Goal: Task Accomplishment & Management: Manage account settings

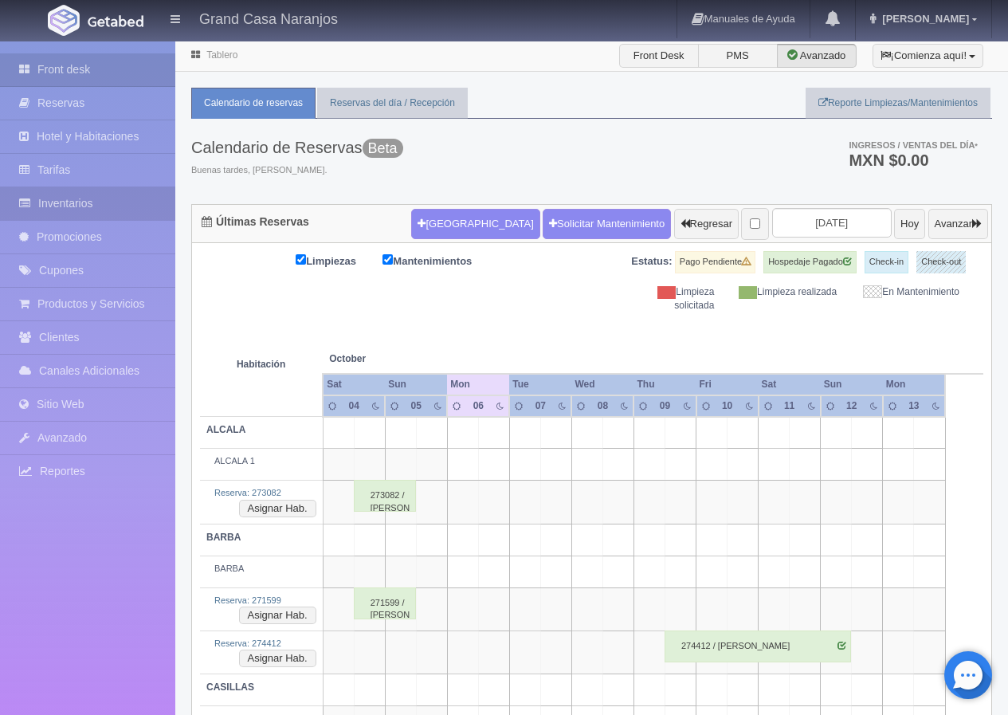
click at [102, 203] on link "Inventarios" at bounding box center [87, 203] width 175 height 33
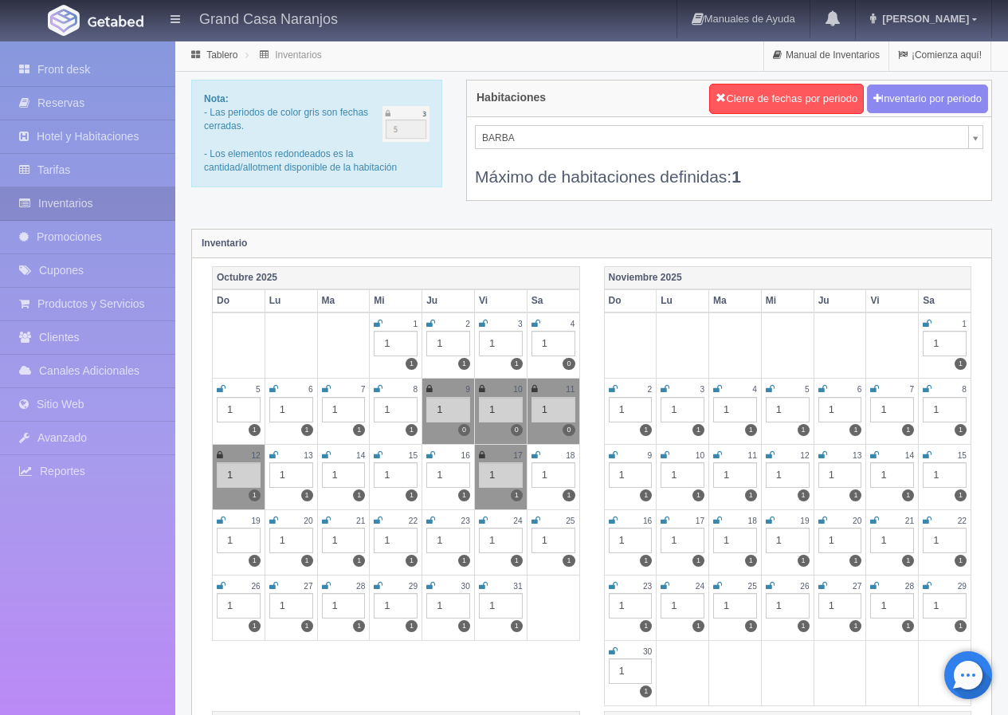
click at [433, 520] on icon at bounding box center [430, 521] width 9 height 10
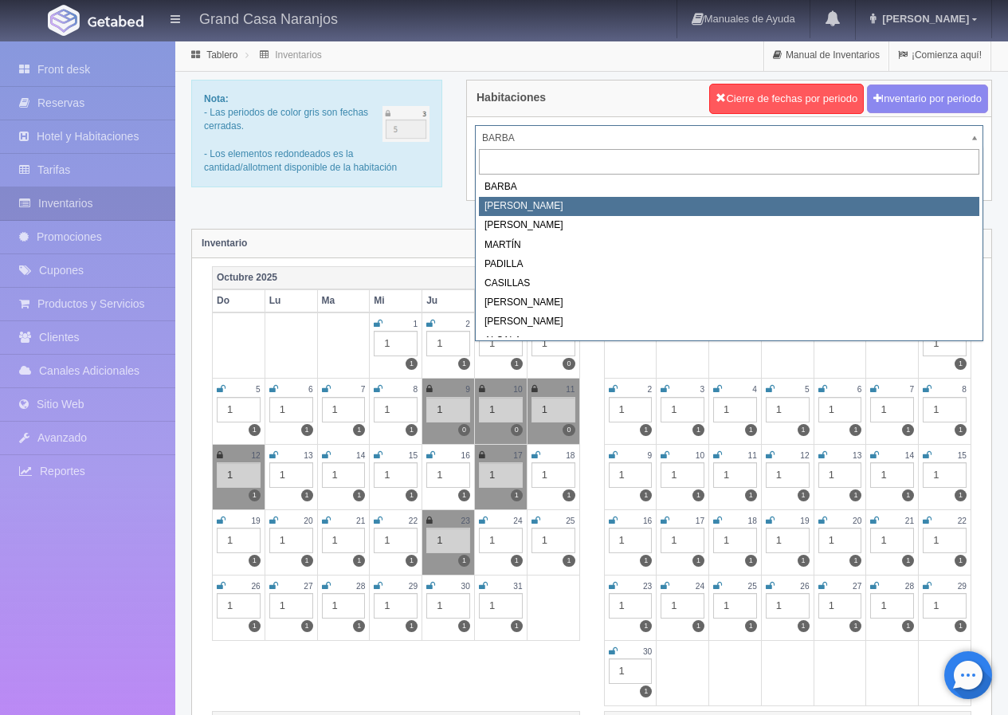
select select "2060"
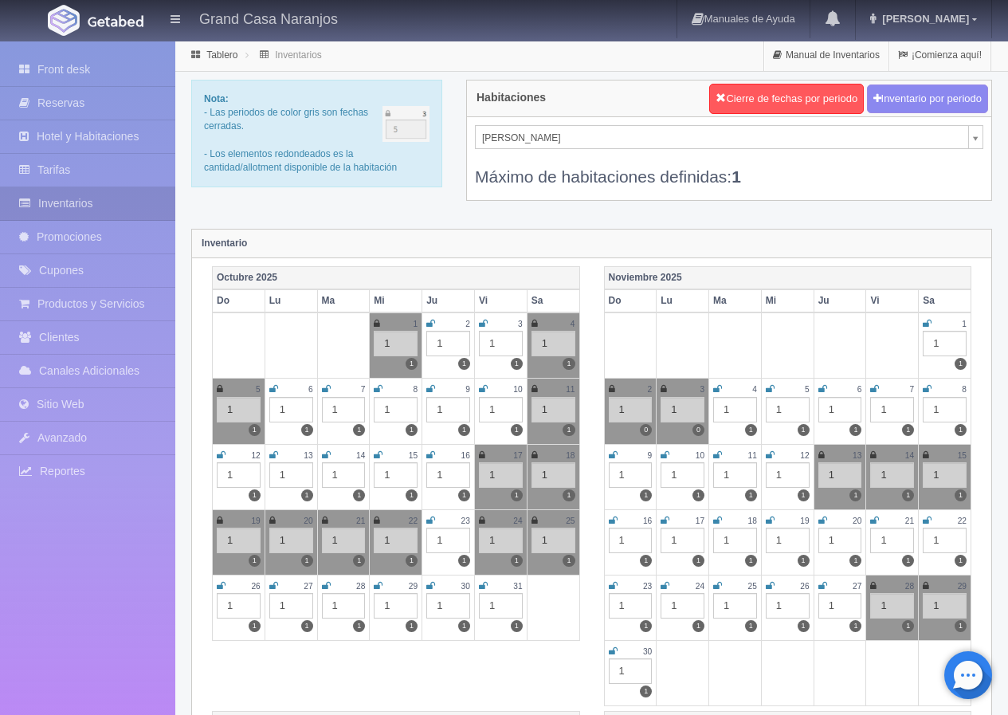
drag, startPoint x: 425, startPoint y: 521, endPoint x: 419, endPoint y: 474, distance: 47.4
click at [426, 521] on td "23 1 1" at bounding box center [448, 541] width 53 height 65
click at [430, 517] on icon at bounding box center [430, 521] width 9 height 10
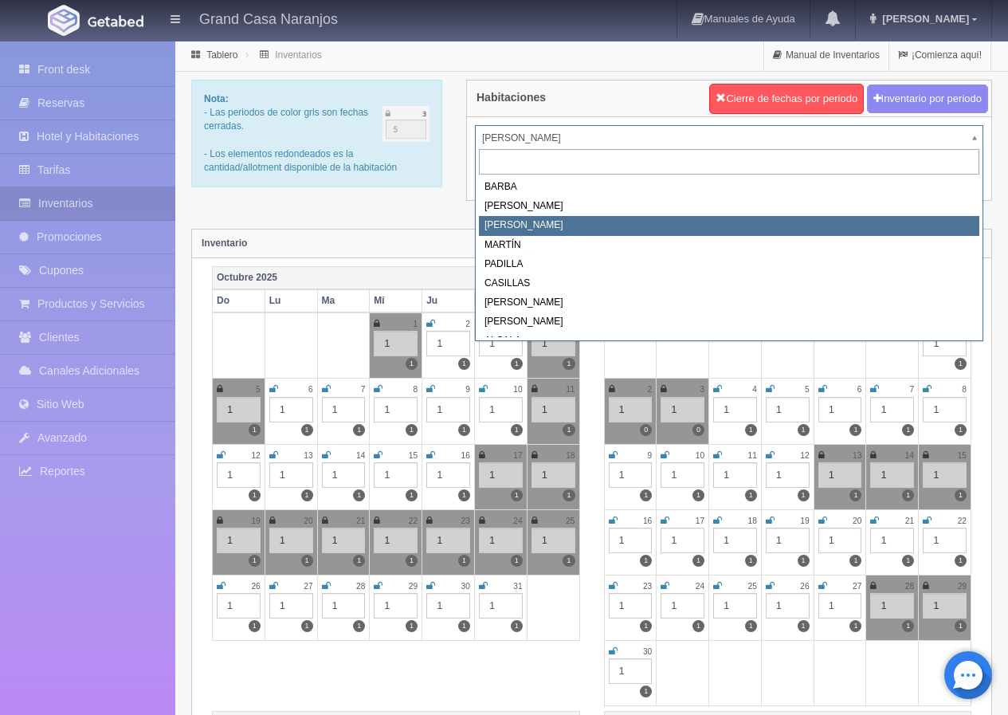
select select "2062"
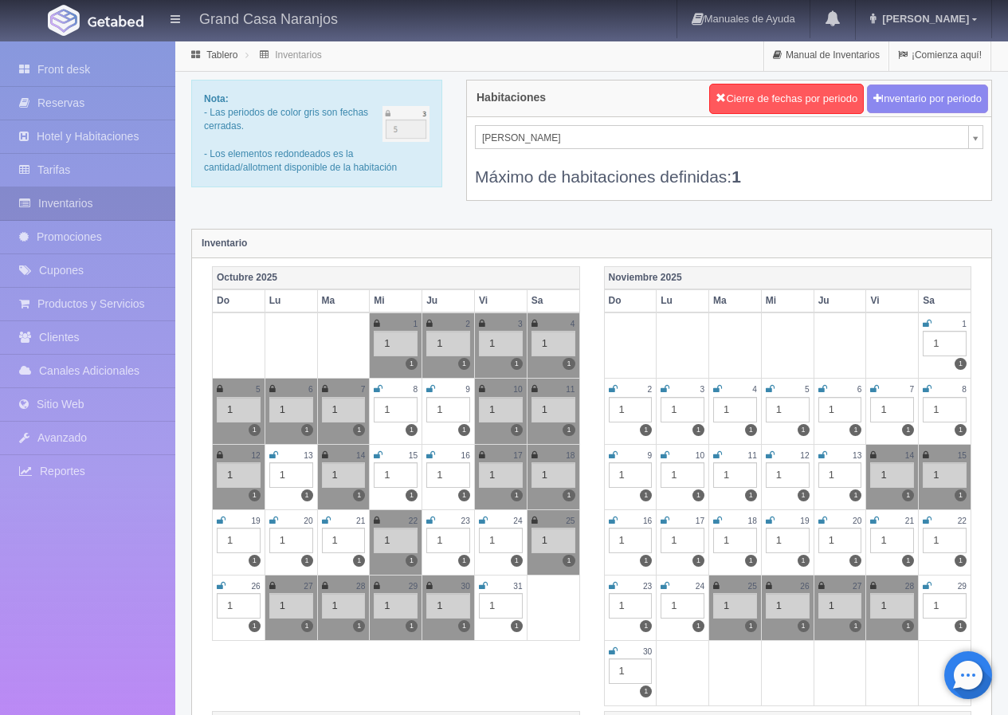
click at [431, 520] on icon at bounding box center [430, 521] width 9 height 10
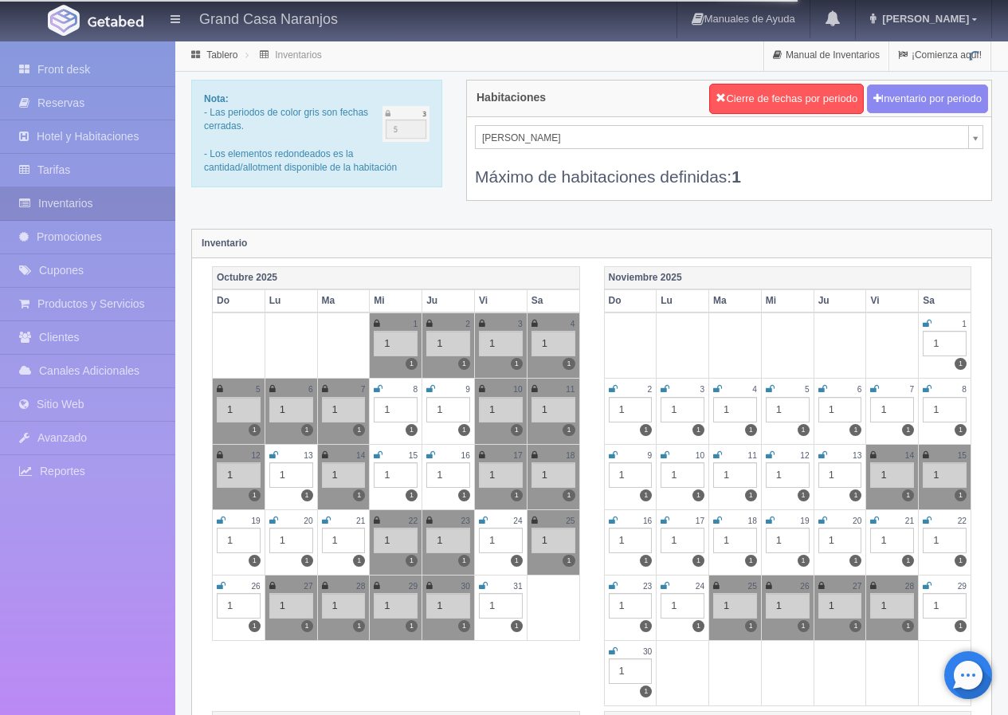
click at [511, 150] on div "Máximo de habitaciones definidas: 1" at bounding box center [729, 168] width 509 height 39
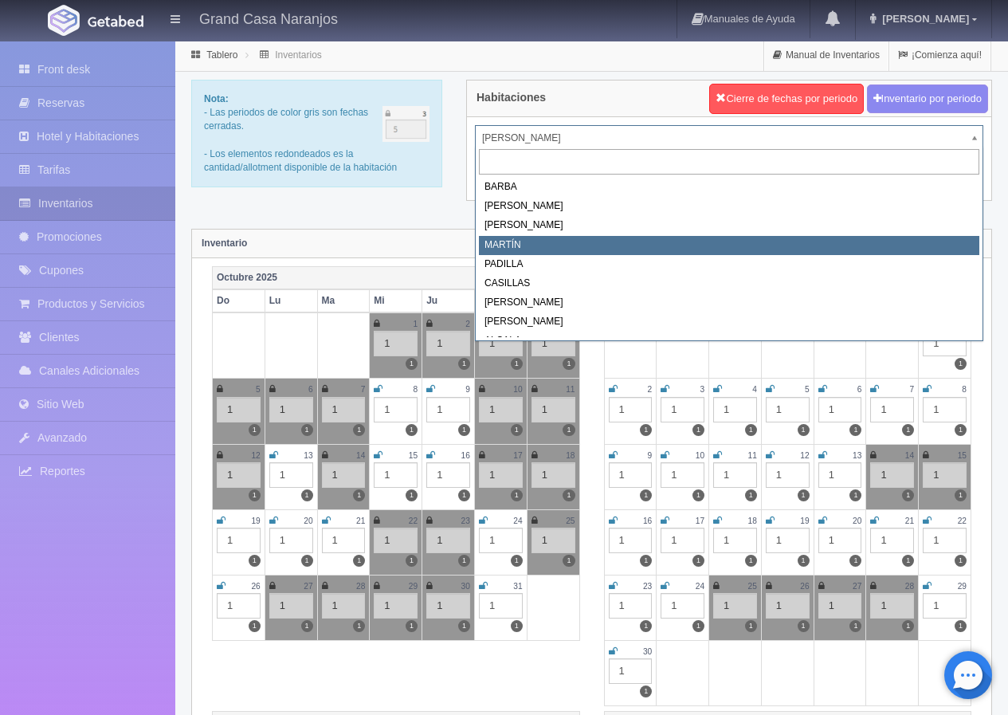
select select "2063"
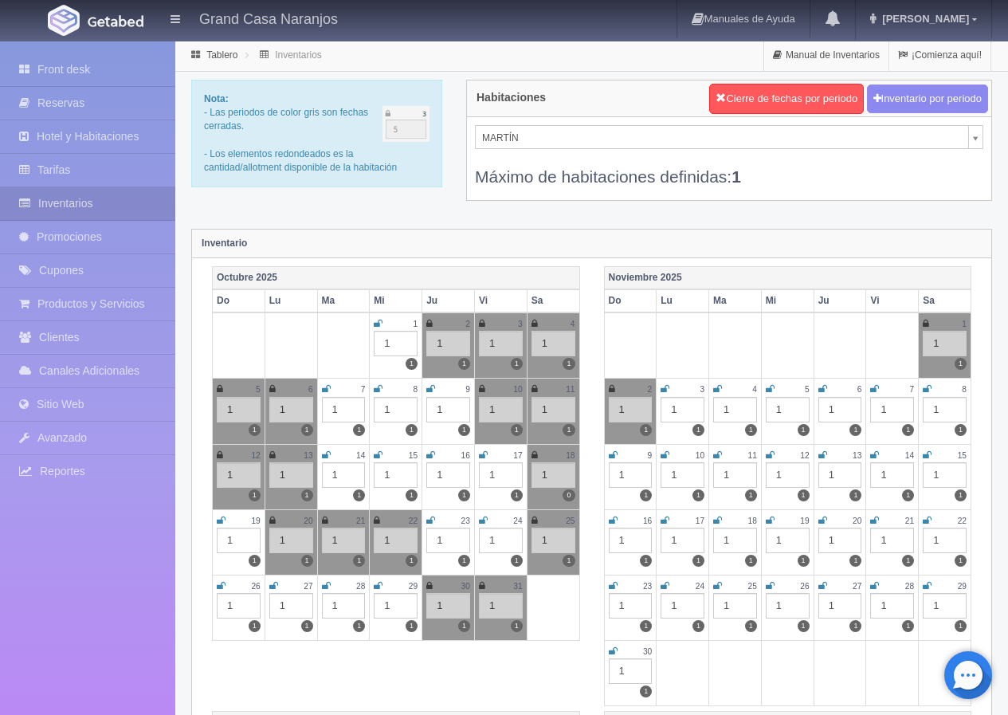
click at [434, 520] on icon at bounding box center [430, 521] width 9 height 10
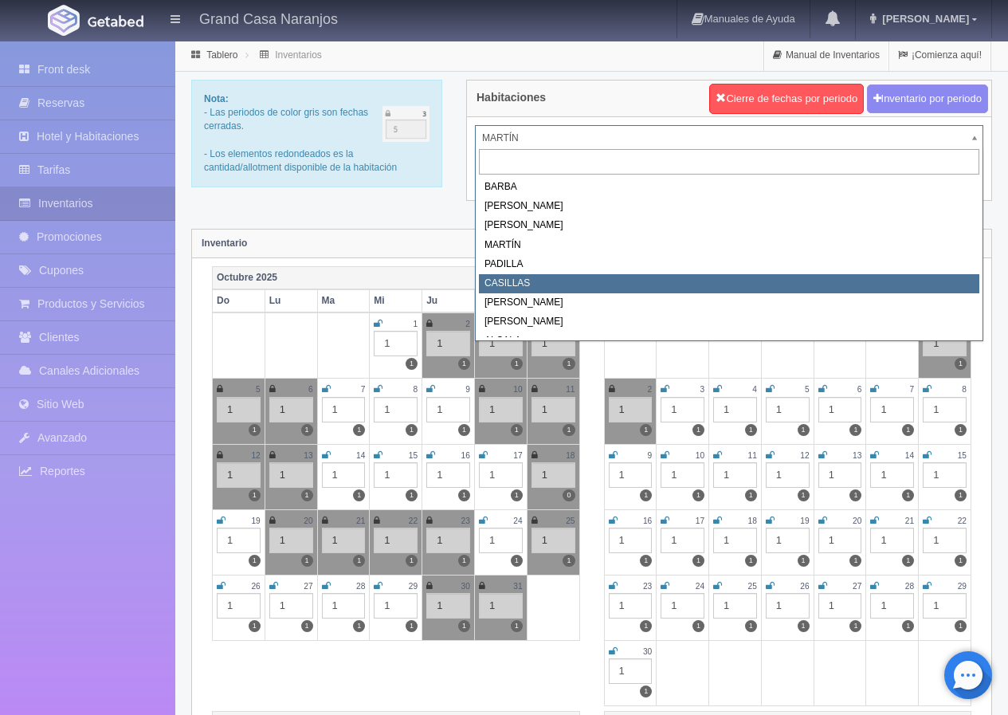
select select "2065"
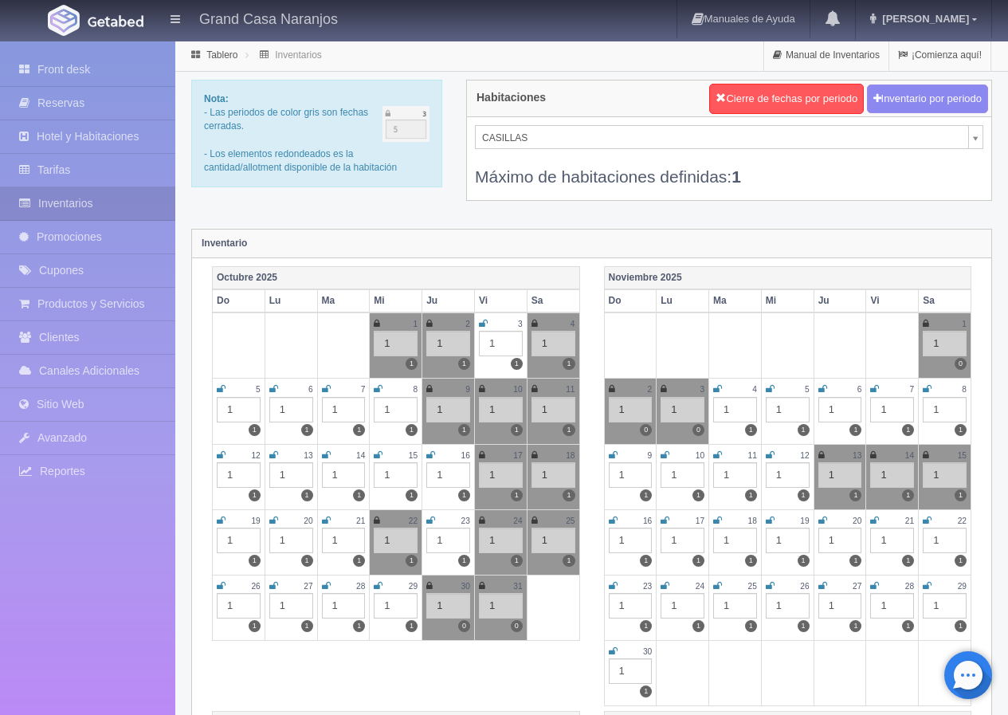
click at [432, 521] on icon at bounding box center [430, 521] width 9 height 10
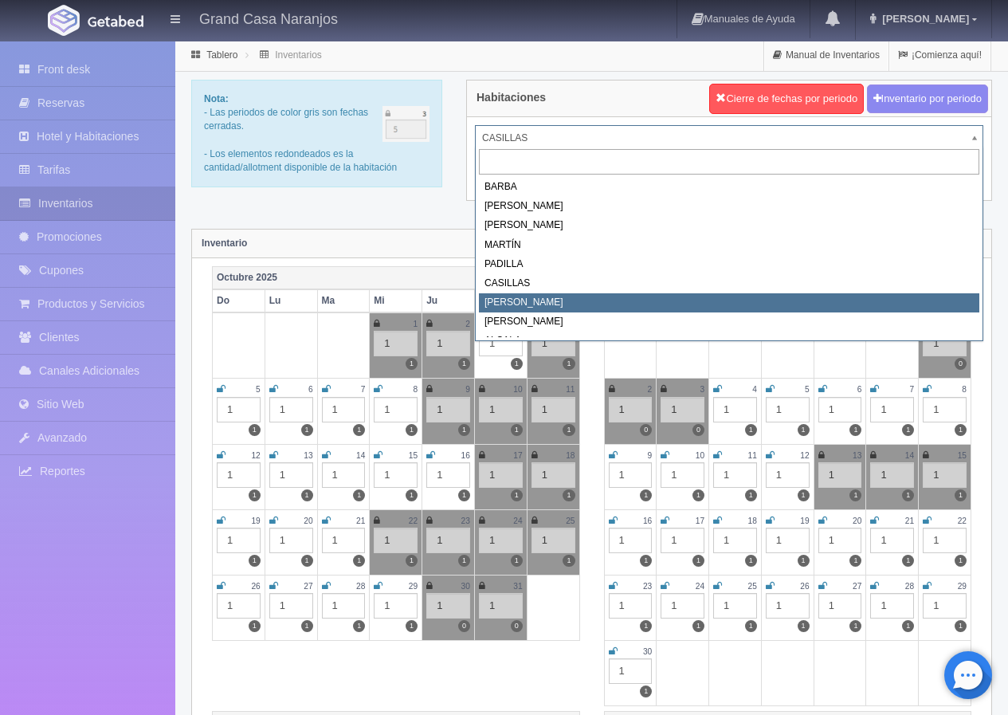
select select "2066"
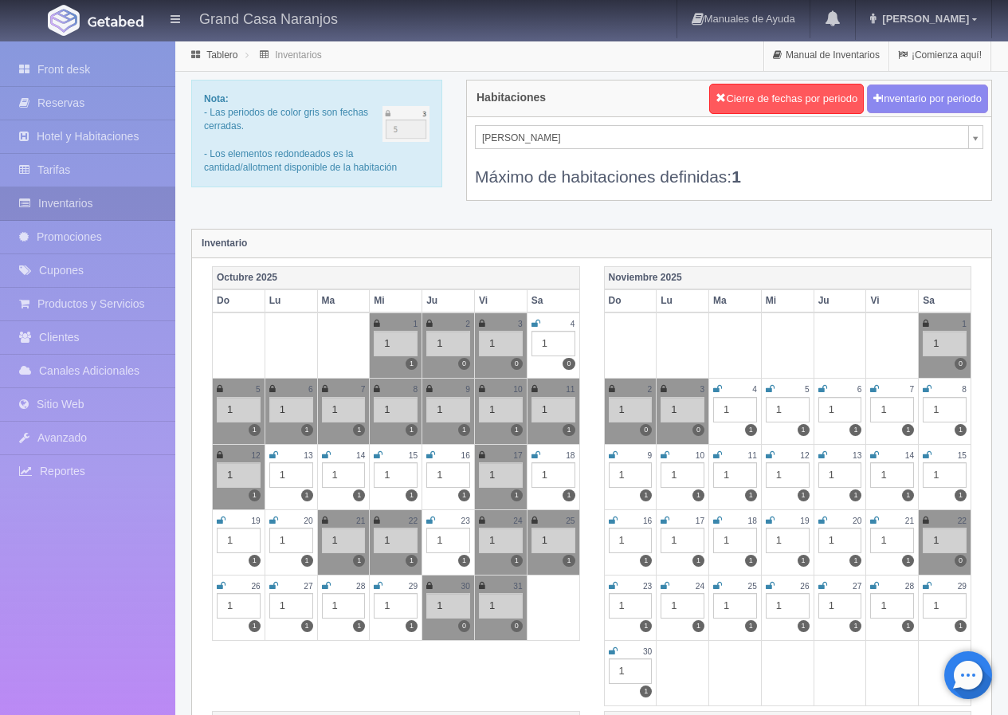
click at [428, 520] on icon at bounding box center [430, 521] width 9 height 10
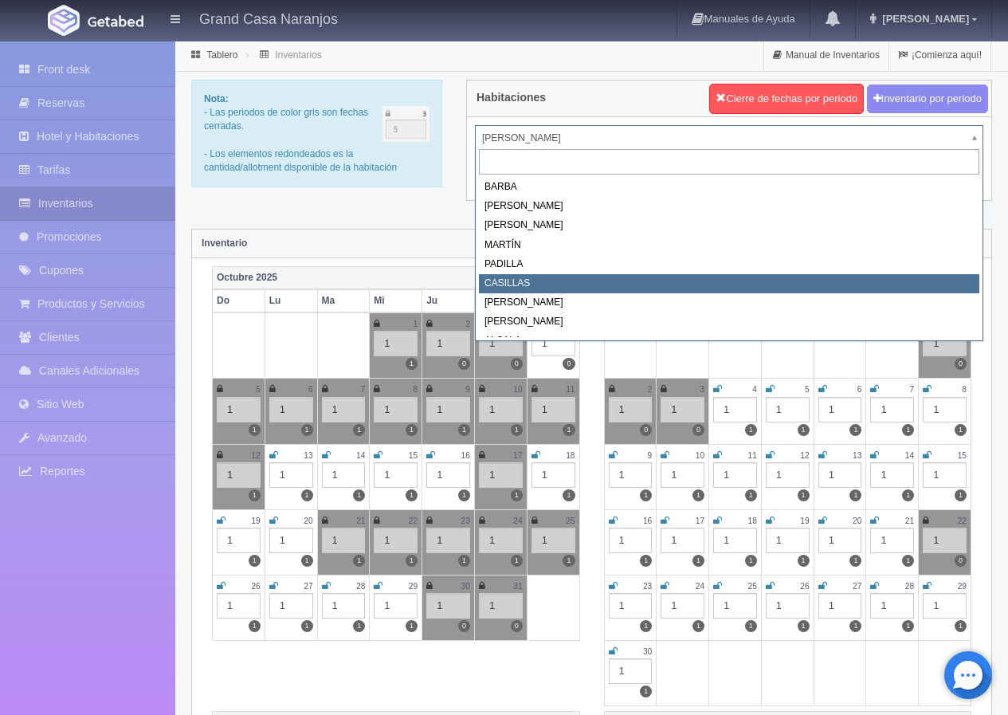
select select "2065"
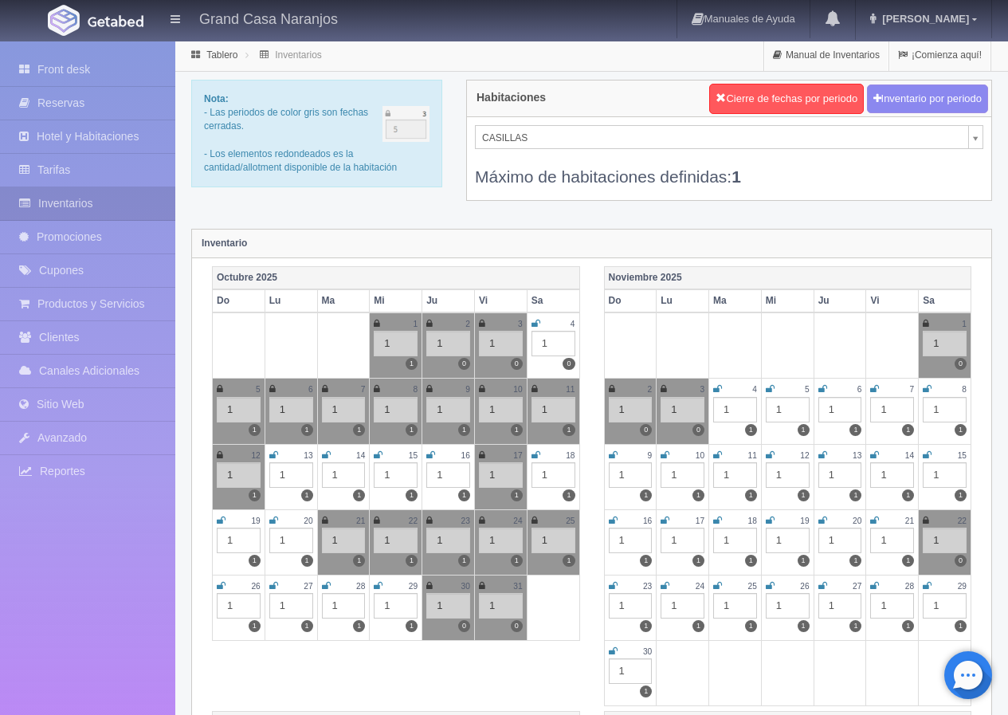
click at [505, 283] on th "Octubre 2025" at bounding box center [396, 277] width 367 height 23
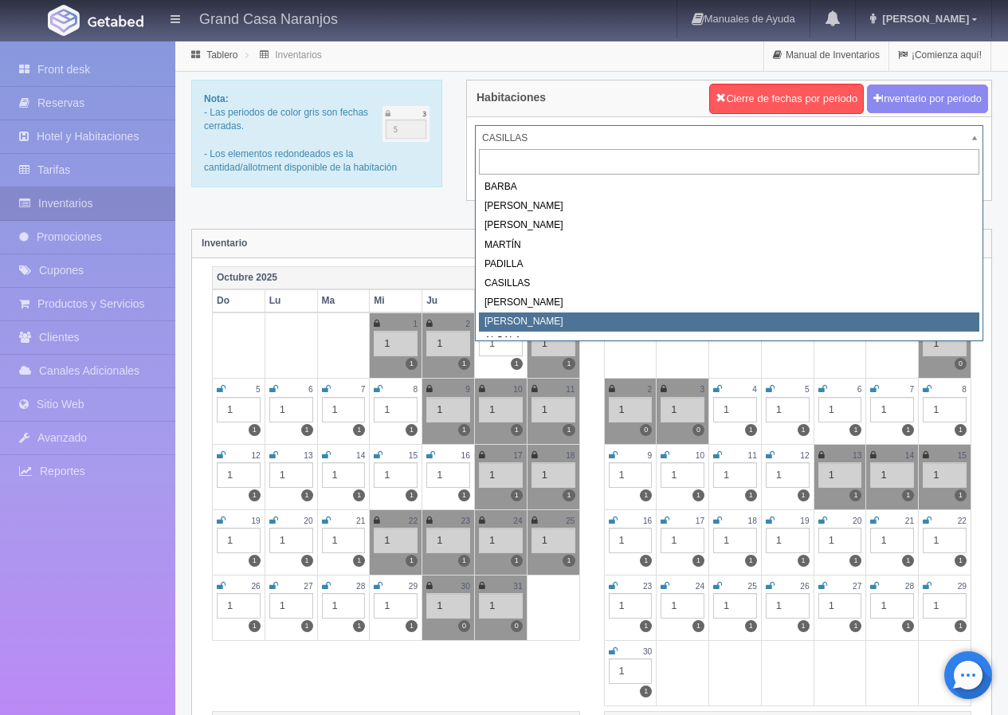
select select "2067"
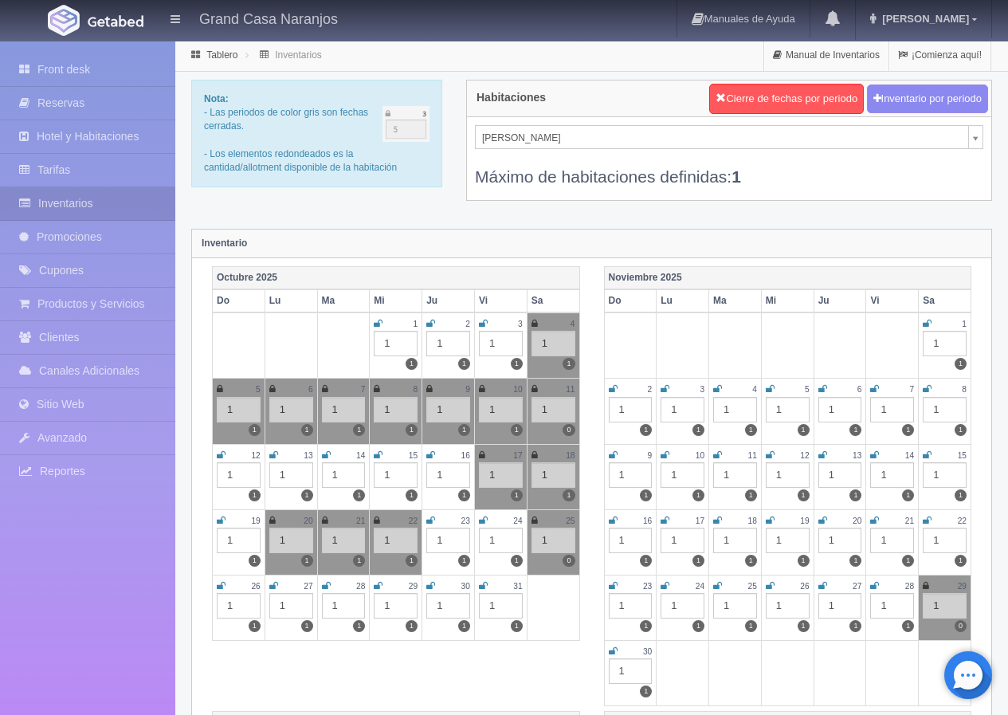
click at [431, 523] on icon at bounding box center [430, 521] width 9 height 10
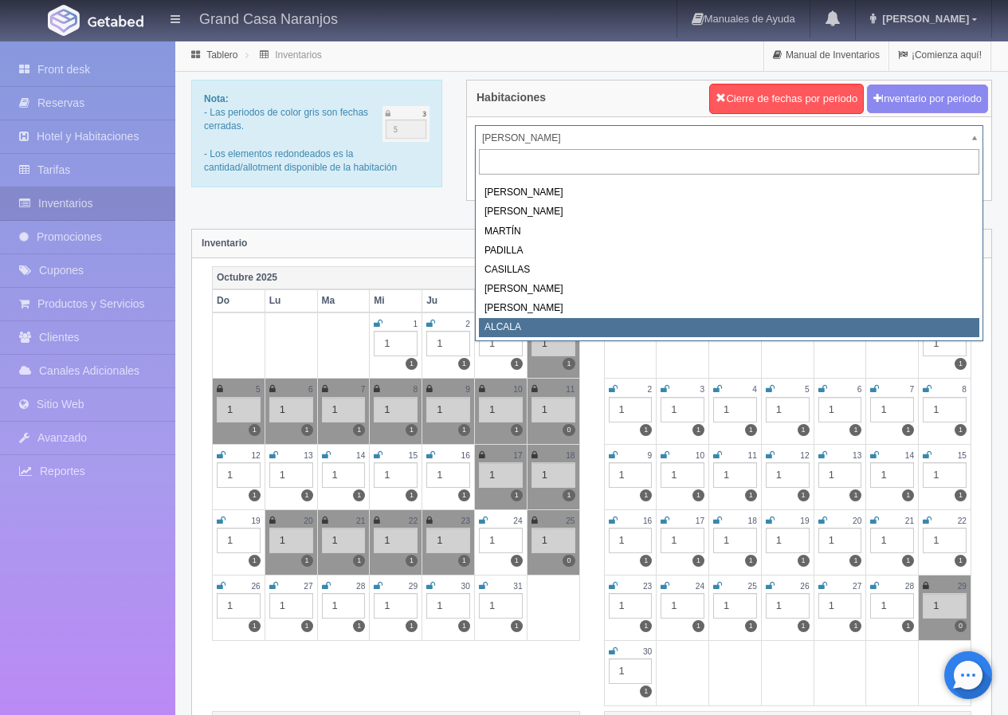
select select "2222"
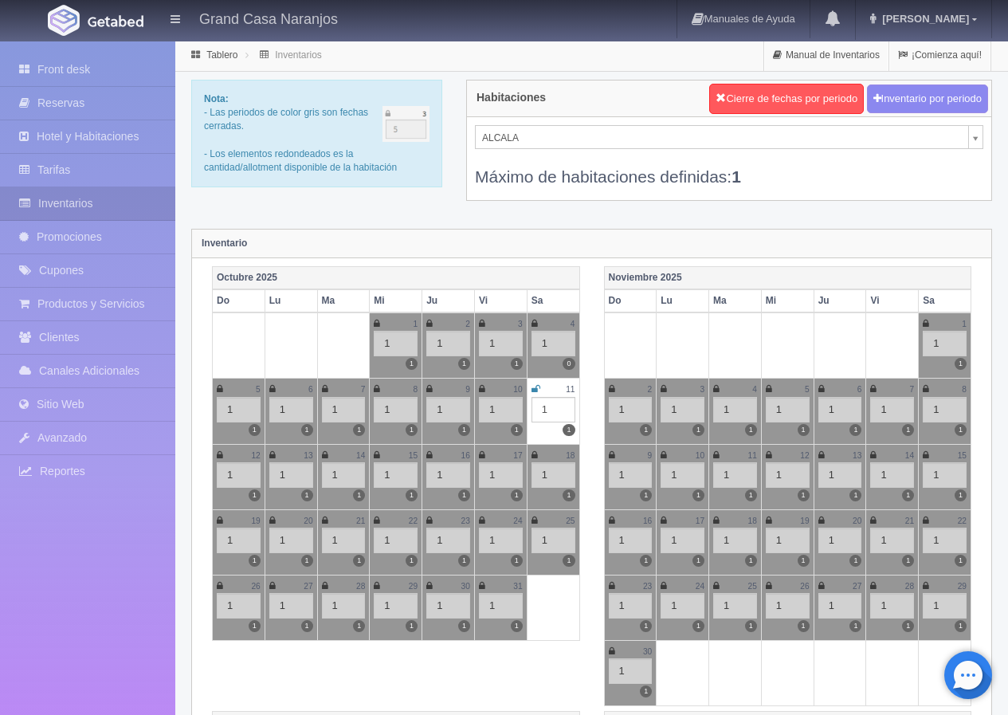
click at [484, 196] on div "[PERSON_NAME] [PERSON_NAME] [PERSON_NAME] [PERSON_NAME] Máximo de habitaciones …" at bounding box center [729, 158] width 524 height 83
drag, startPoint x: 747, startPoint y: 179, endPoint x: 468, endPoint y: 179, distance: 279.0
click at [468, 179] on div "[PERSON_NAME] [PERSON_NAME] [PERSON_NAME] [PERSON_NAME] Máximo de habitaciones …" at bounding box center [729, 158] width 524 height 83
click at [501, 179] on div "Máximo de habitaciones definidas: 1" at bounding box center [729, 168] width 509 height 39
click at [521, 179] on div "Máximo de habitaciones definidas: 1" at bounding box center [729, 168] width 509 height 39
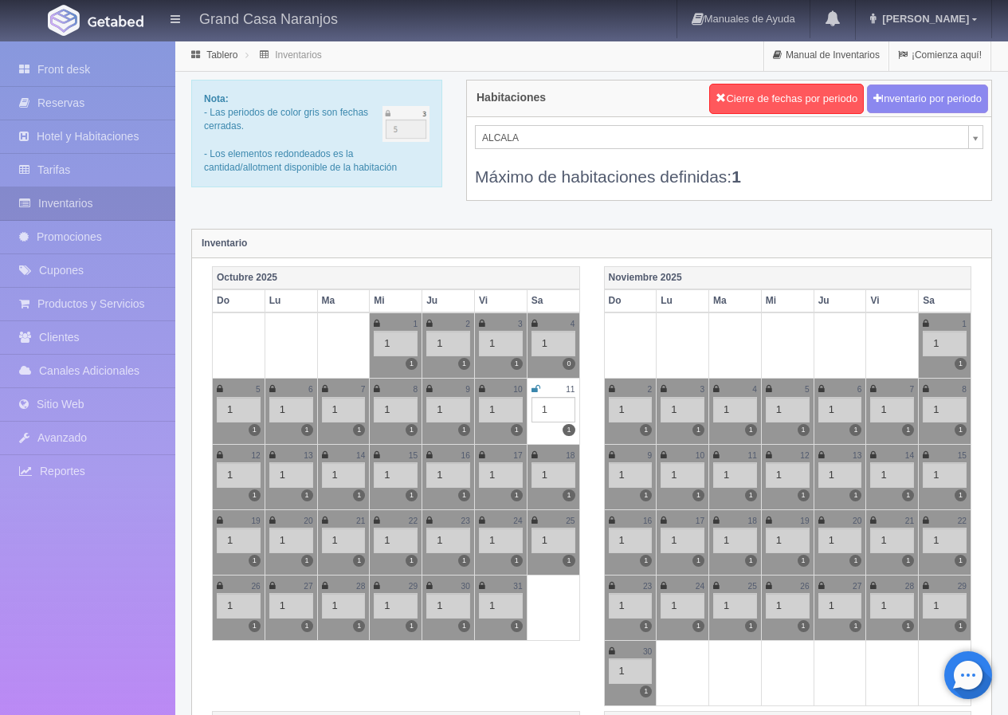
drag, startPoint x: 750, startPoint y: 178, endPoint x: 450, endPoint y: 178, distance: 299.7
click at [450, 178] on div "Nota: - Las periodos de color gris son fechas cerradas. - Los elementos redonde…" at bounding box center [591, 150] width 825 height 141
click at [557, 178] on div "Máximo de habitaciones definidas: 1" at bounding box center [729, 168] width 509 height 39
drag, startPoint x: 748, startPoint y: 178, endPoint x: 461, endPoint y: 178, distance: 286.9
click at [461, 178] on div "Habitaciones Cierre de fechas por periodo Inventario por periodo [PERSON_NAME] …" at bounding box center [729, 150] width 550 height 141
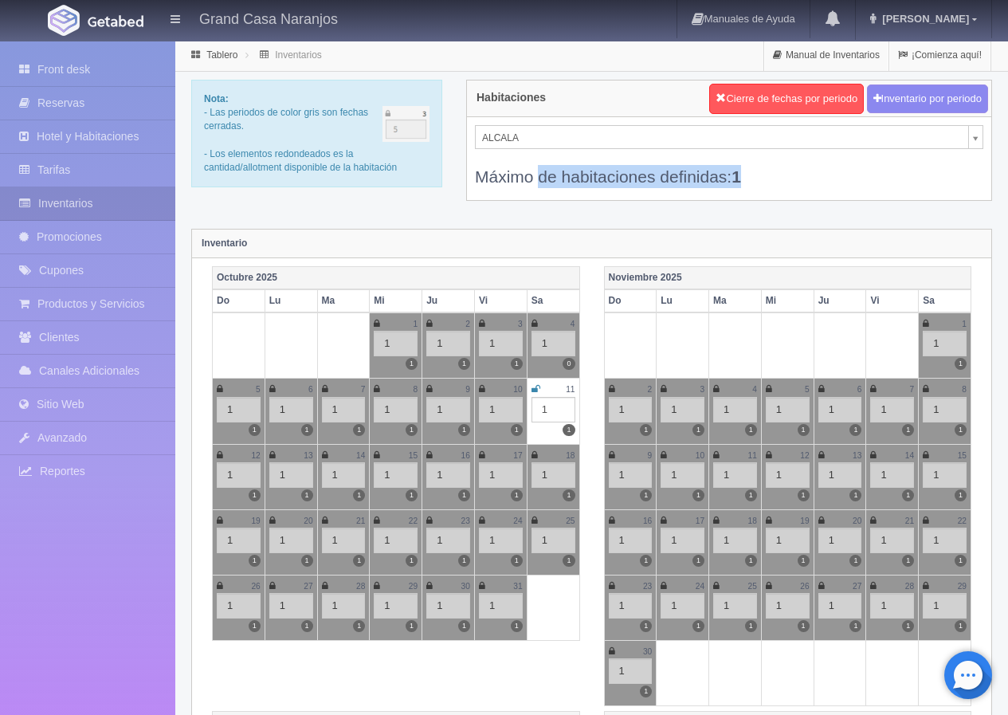
click at [500, 178] on div "Máximo de habitaciones definidas: 1" at bounding box center [729, 168] width 509 height 39
click at [704, 178] on div "Máximo de habitaciones definidas: 1" at bounding box center [729, 168] width 509 height 39
drag, startPoint x: 748, startPoint y: 176, endPoint x: 450, endPoint y: 176, distance: 297.3
click at [450, 176] on div "Nota: - Las periodos de color gris son fechas cerradas. - Los elementos redonde…" at bounding box center [591, 150] width 825 height 141
click at [545, 176] on div "Máximo de habitaciones definidas: 1" at bounding box center [729, 168] width 509 height 39
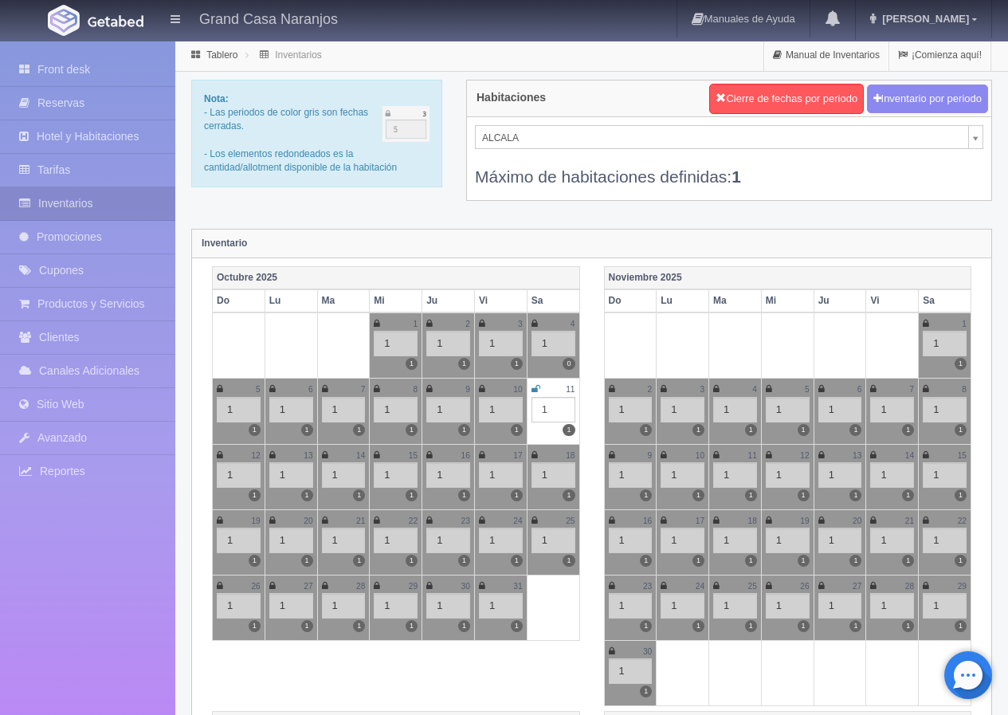
click at [564, 177] on div "Máximo de habitaciones definidas: 1" at bounding box center [729, 168] width 509 height 39
click at [611, 187] on div "Máximo de habitaciones definidas: 1" at bounding box center [729, 168] width 509 height 39
click at [687, 177] on div "Máximo de habitaciones definidas: 1" at bounding box center [729, 168] width 509 height 39
click at [509, 183] on div "Máximo de habitaciones definidas: 1" at bounding box center [729, 168] width 509 height 39
drag, startPoint x: 479, startPoint y: 176, endPoint x: 759, endPoint y: 178, distance: 279.8
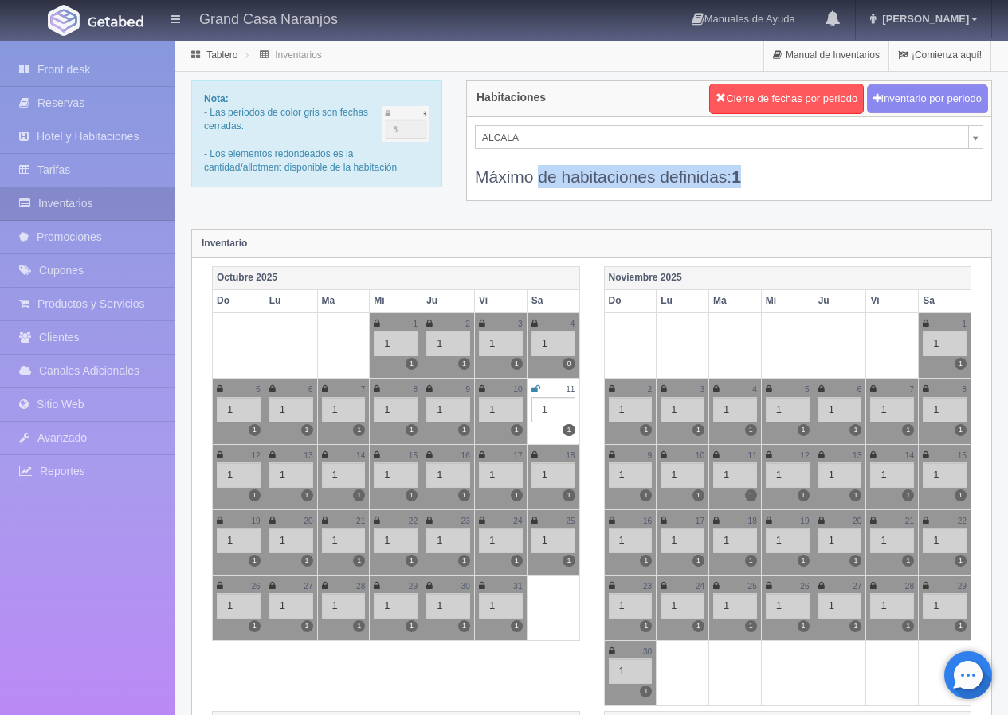
click at [759, 178] on div "Máximo de habitaciones definidas: 1" at bounding box center [729, 168] width 509 height 39
click at [752, 177] on div "Máximo de habitaciones definidas: 1" at bounding box center [729, 168] width 509 height 39
click at [741, 177] on b "1" at bounding box center [737, 176] width 10 height 18
drag, startPoint x: 743, startPoint y: 177, endPoint x: 411, endPoint y: 174, distance: 331.6
click at [411, 175] on div "Nota: - Las periodos de color gris son fechas cerradas. - Los elementos redonde…" at bounding box center [591, 150] width 825 height 141
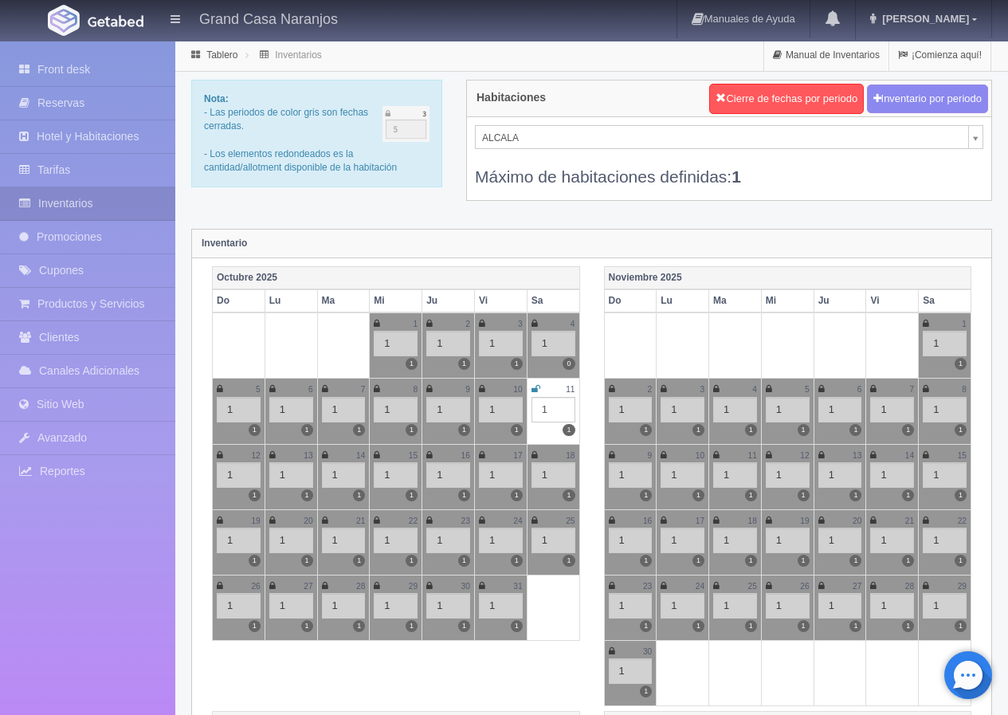
click at [558, 173] on div "Máximo de habitaciones definidas: 1" at bounding box center [729, 168] width 509 height 39
drag, startPoint x: 476, startPoint y: 176, endPoint x: 774, endPoint y: 176, distance: 298.1
click at [774, 176] on div "Máximo de habitaciones definidas: 1" at bounding box center [729, 168] width 509 height 39
click at [724, 174] on div "Máximo de habitaciones definidas: 1" at bounding box center [729, 168] width 509 height 39
drag, startPoint x: 762, startPoint y: 179, endPoint x: 477, endPoint y: 179, distance: 285.3
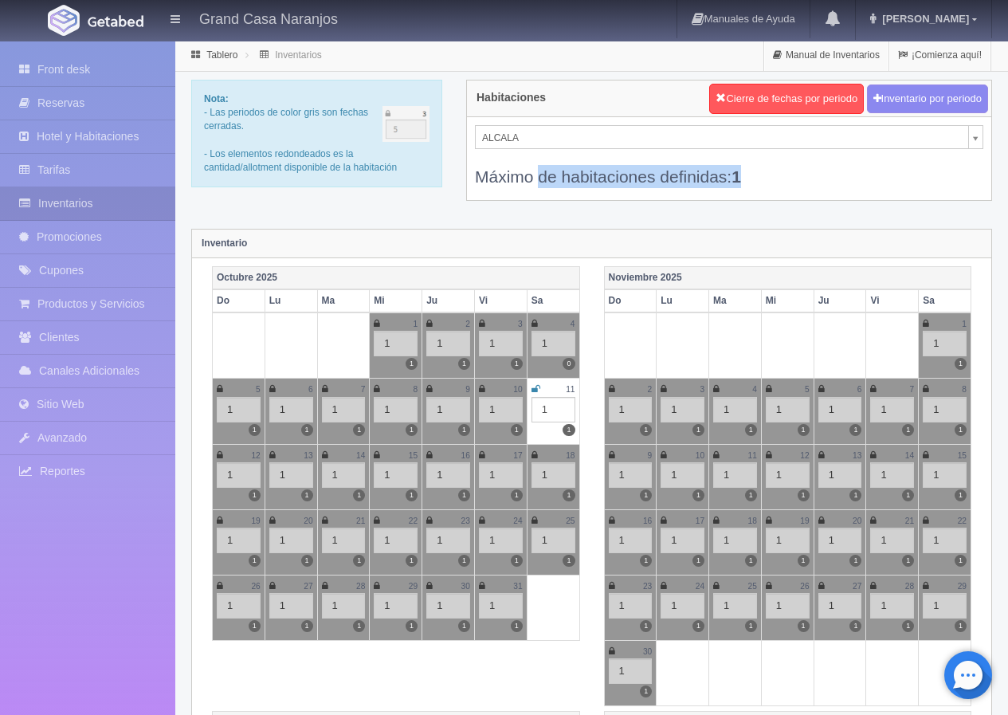
click at [458, 179] on div "Habitaciones Cierre de fechas por periodo Inventario por periodo [PERSON_NAME] …" at bounding box center [729, 150] width 550 height 141
click at [497, 178] on div "Máximo de habitaciones definidas: 1" at bounding box center [729, 168] width 509 height 39
click at [484, 173] on div "Máximo de habitaciones definidas: 1" at bounding box center [729, 168] width 509 height 39
drag, startPoint x: 477, startPoint y: 173, endPoint x: 768, endPoint y: 175, distance: 291.7
click at [768, 175] on div "Máximo de habitaciones definidas: 1" at bounding box center [729, 168] width 509 height 39
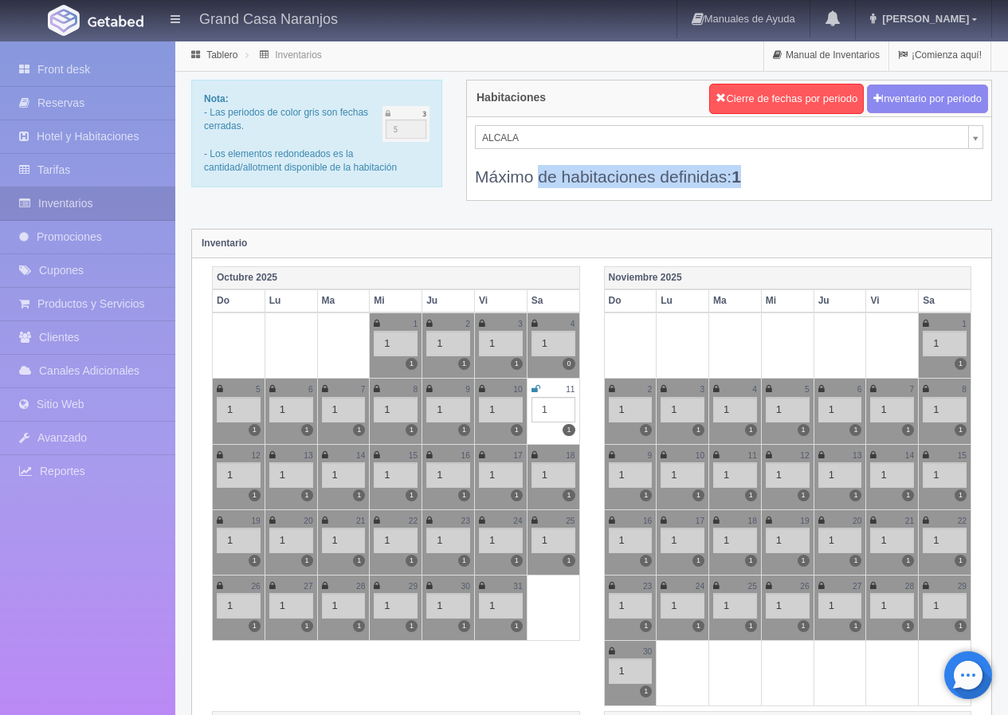
click at [756, 175] on div "Máximo de habitaciones definidas: 1" at bounding box center [729, 168] width 509 height 39
click at [748, 176] on div "Máximo de habitaciones definidas: 1" at bounding box center [729, 168] width 509 height 39
click at [741, 179] on b "1" at bounding box center [737, 176] width 10 height 18
drag, startPoint x: 744, startPoint y: 178, endPoint x: 467, endPoint y: 177, distance: 277.4
click at [467, 177] on div "[PERSON_NAME] [PERSON_NAME] [PERSON_NAME] [PERSON_NAME] Máximo de habitaciones …" at bounding box center [729, 158] width 524 height 83
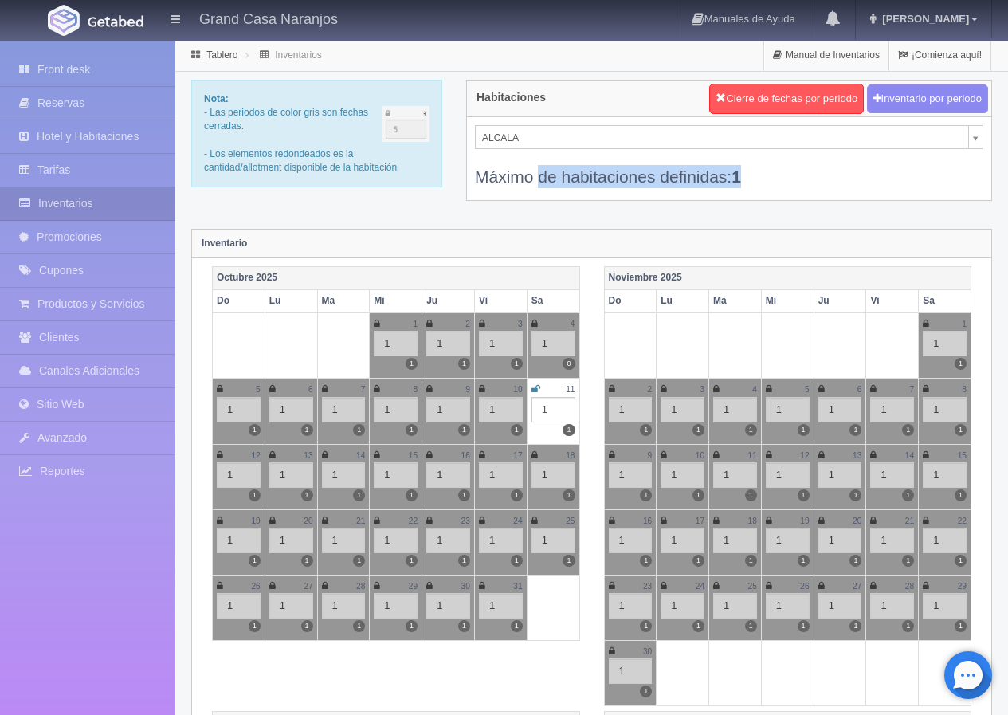
click at [489, 171] on div "Máximo de habitaciones definidas: 1" at bounding box center [729, 168] width 509 height 39
click at [471, 170] on div "[PERSON_NAME] [PERSON_NAME] [PERSON_NAME] [PERSON_NAME] Máximo de habitaciones …" at bounding box center [729, 158] width 524 height 83
drag, startPoint x: 475, startPoint y: 174, endPoint x: 757, endPoint y: 174, distance: 282.2
click at [757, 174] on div "Máximo de habitaciones definidas: 1" at bounding box center [729, 168] width 509 height 39
click at [748, 174] on div "Máximo de habitaciones definidas: 1" at bounding box center [729, 168] width 509 height 39
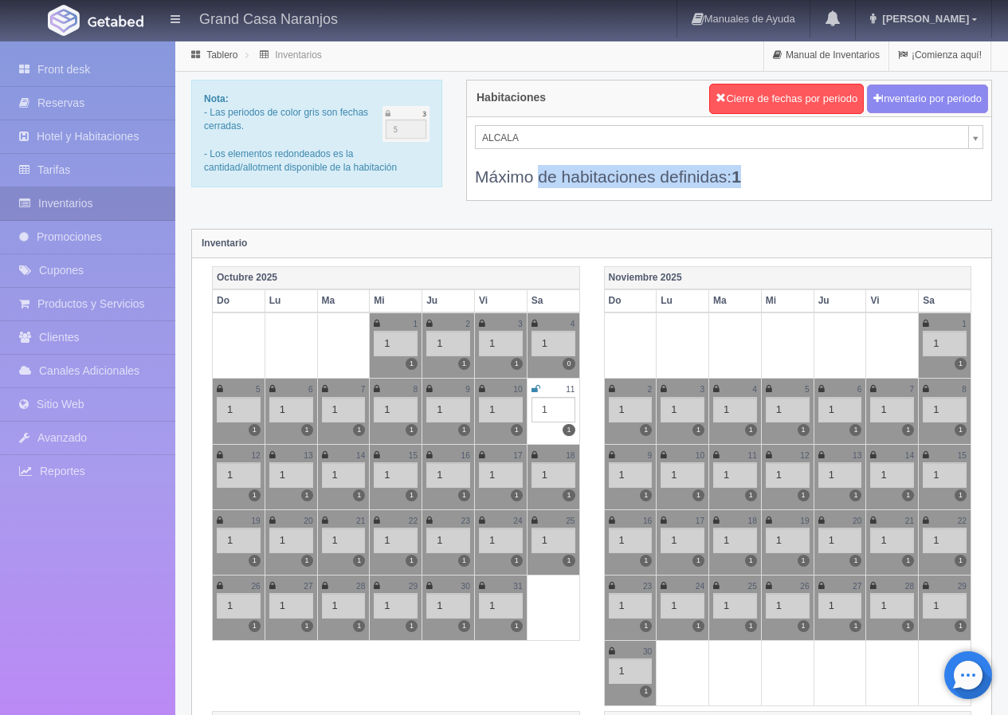
drag, startPoint x: 748, startPoint y: 174, endPoint x: 457, endPoint y: 174, distance: 290.9
click at [457, 174] on div "Habitaciones Cierre de fechas por periodo Inventario por periodo [PERSON_NAME] …" at bounding box center [729, 150] width 550 height 141
click at [499, 172] on div "Máximo de habitaciones definidas: 1" at bounding box center [729, 168] width 509 height 39
click at [492, 174] on div "Máximo de habitaciones definidas: 1" at bounding box center [729, 168] width 509 height 39
drag, startPoint x: 479, startPoint y: 175, endPoint x: 769, endPoint y: 181, distance: 290.2
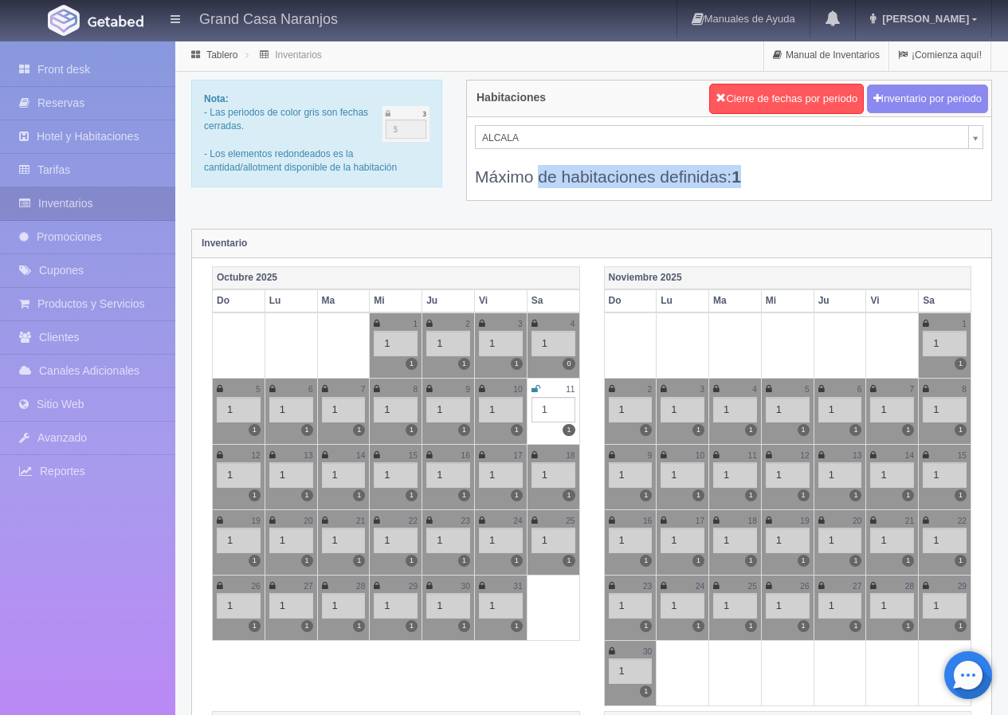
click at [769, 181] on div "Máximo de habitaciones definidas: 1" at bounding box center [729, 168] width 509 height 39
click at [741, 179] on b "1" at bounding box center [737, 176] width 10 height 18
drag, startPoint x: 728, startPoint y: 178, endPoint x: 461, endPoint y: 177, distance: 266.2
click at [461, 177] on div "Habitaciones Cierre de fechas por periodo Inventario por periodo [PERSON_NAME] …" at bounding box center [729, 150] width 550 height 141
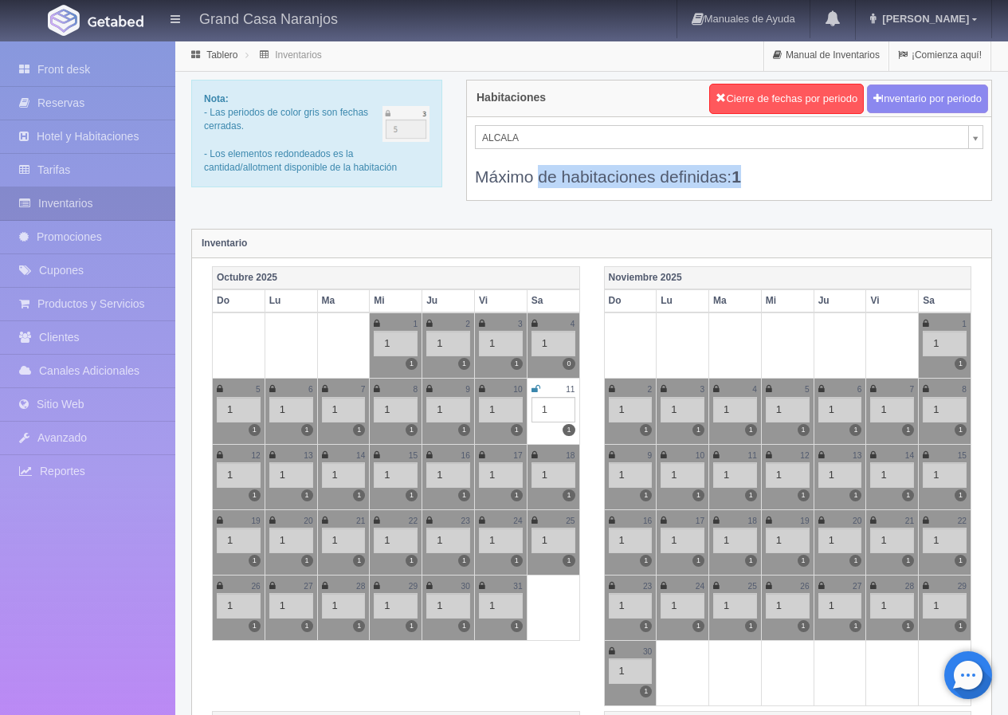
click at [507, 176] on div "Máximo de habitaciones definidas: 1" at bounding box center [729, 168] width 509 height 39
